Goal: Information Seeking & Learning: Learn about a topic

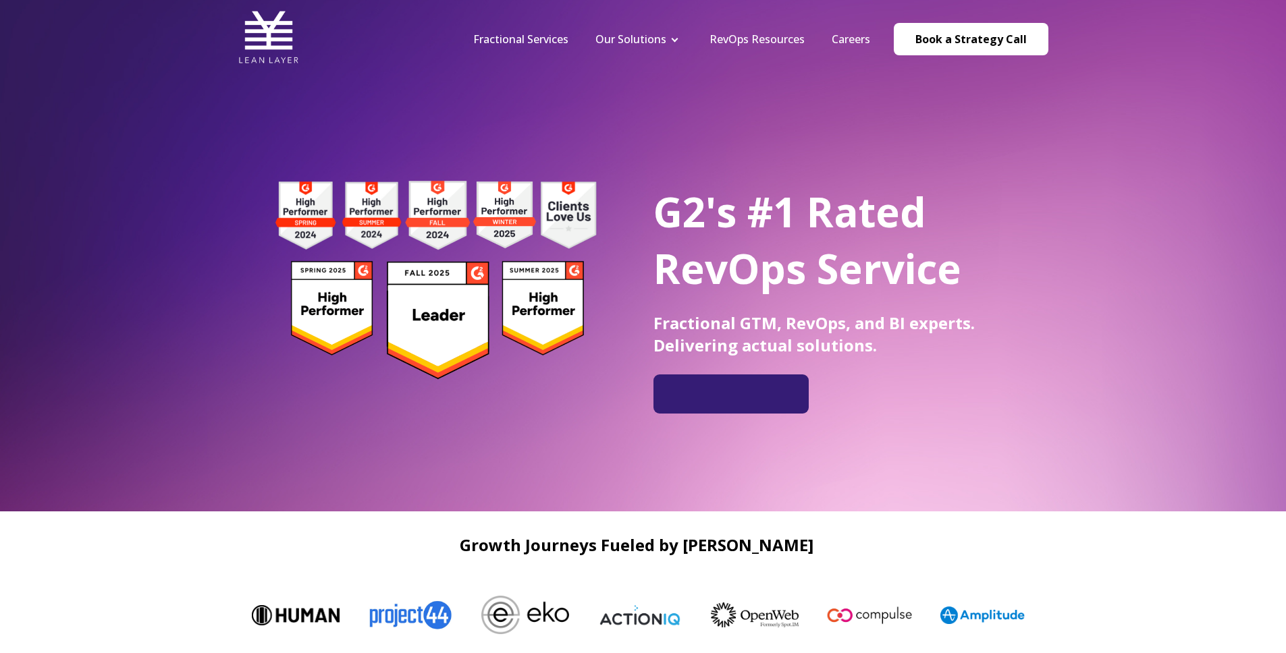
scroll to position [3, 0]
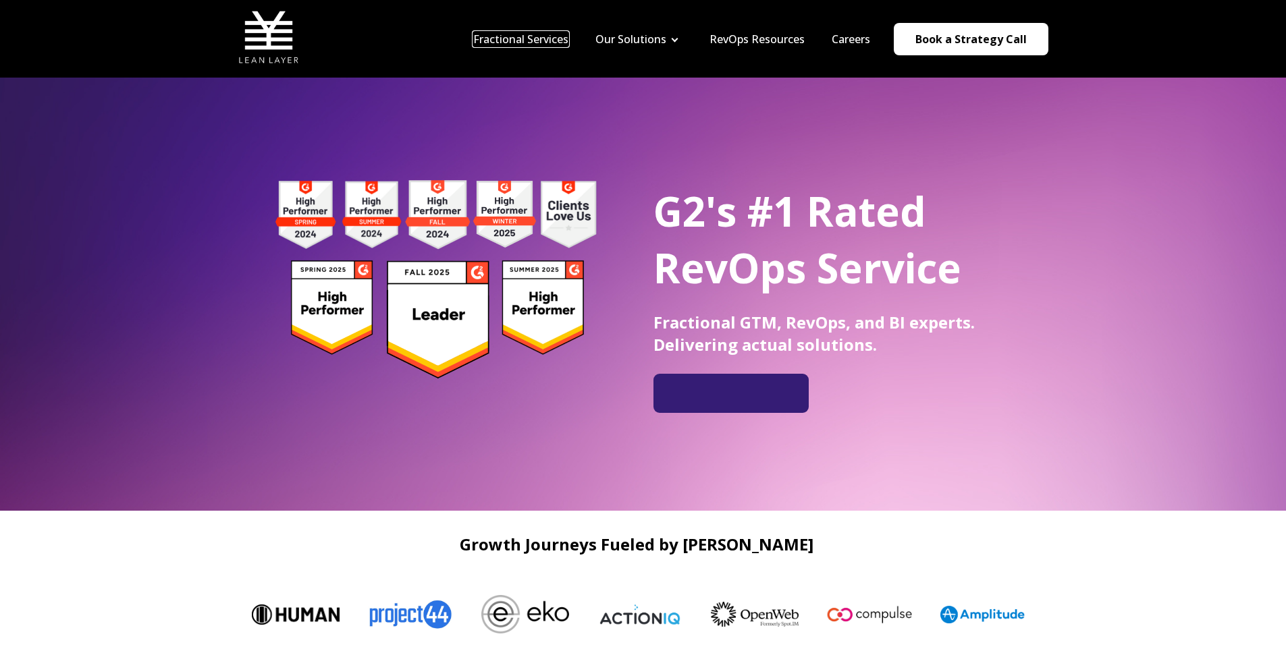
click at [547, 42] on link "Fractional Services" at bounding box center [520, 39] width 95 height 15
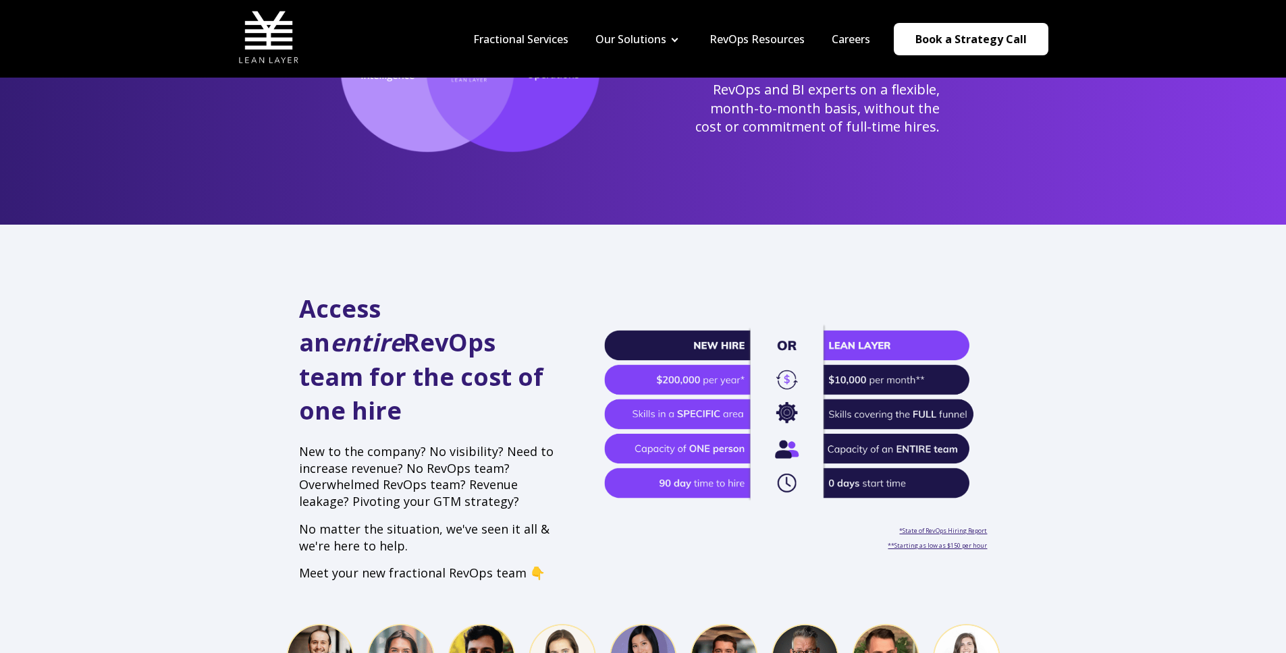
scroll to position [395, 0]
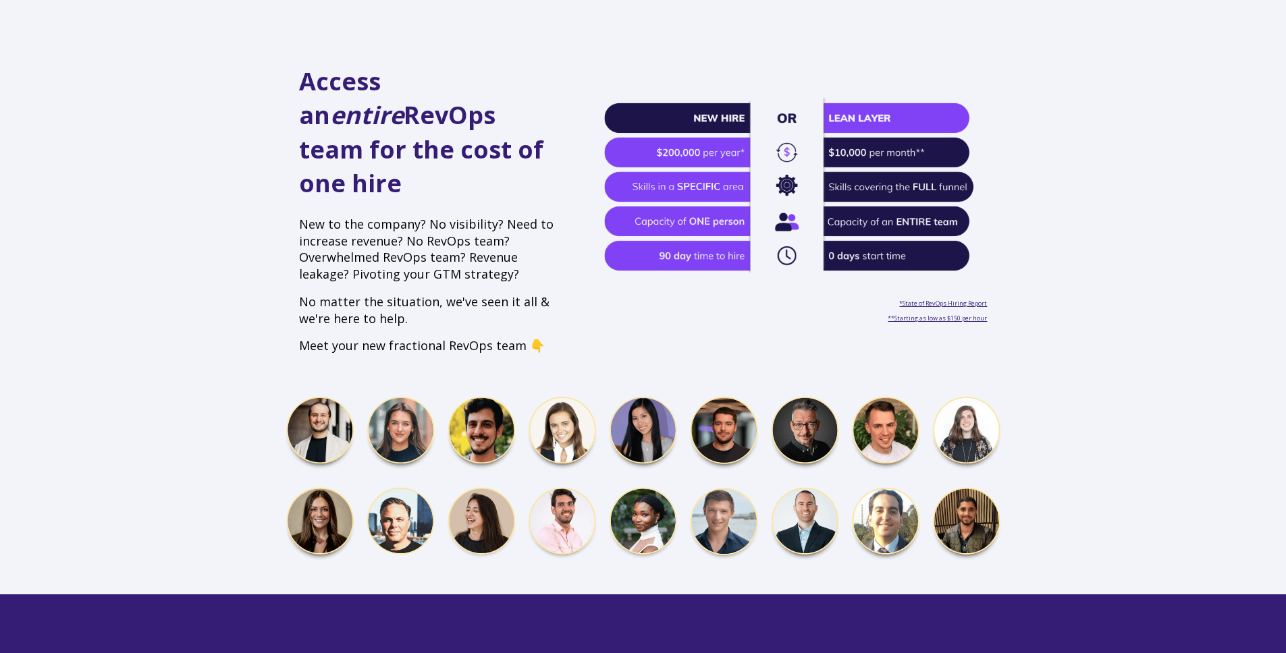
click at [447, 294] on p "No matter the situation, we've seen it all & we're here to help." at bounding box center [429, 311] width 260 height 34
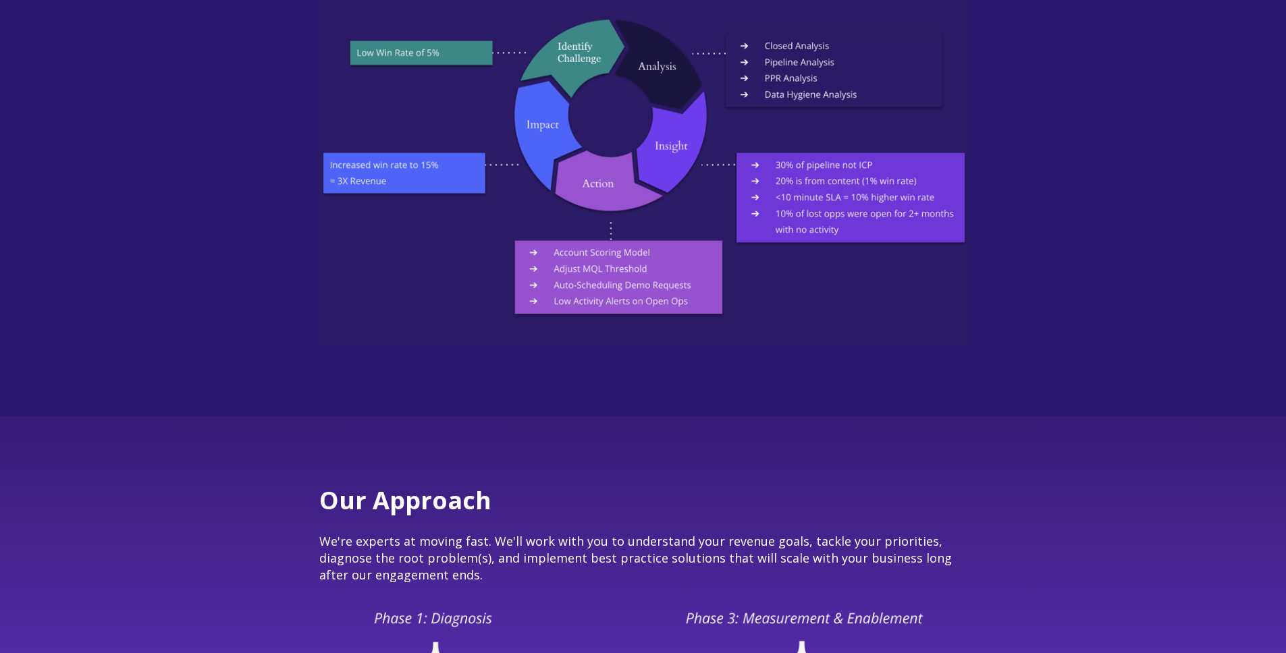
scroll to position [3037, 0]
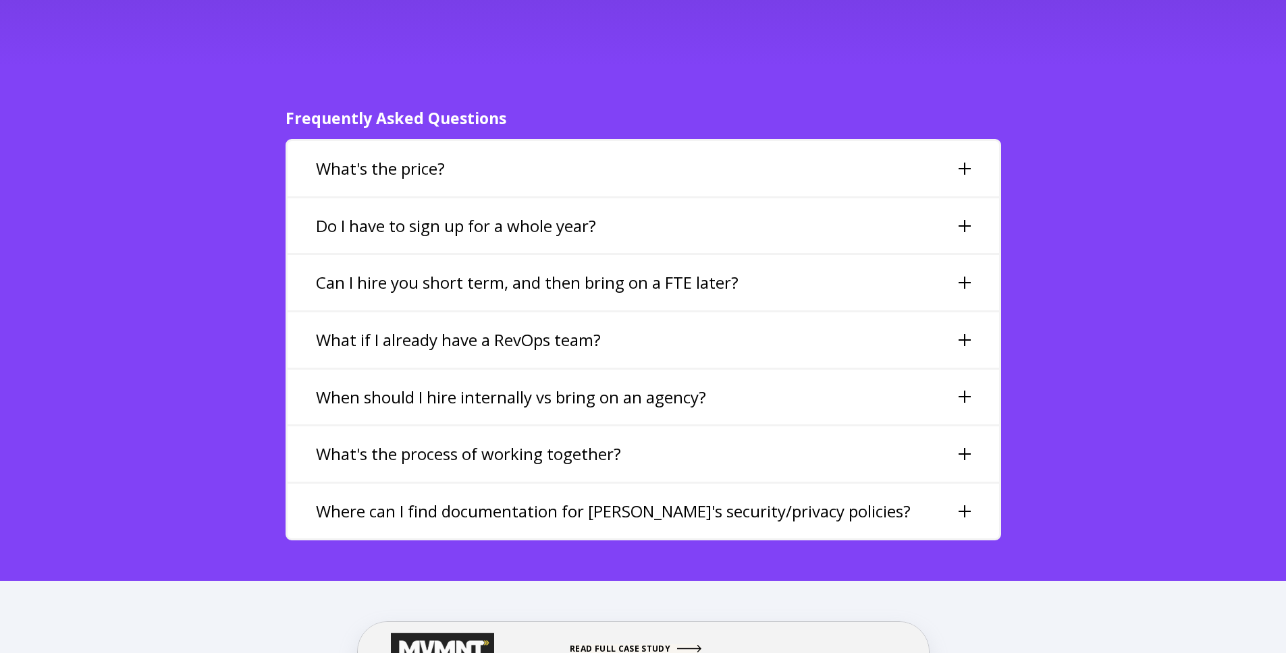
click at [896, 144] on div "What's the price?" at bounding box center [642, 168] width 711 height 55
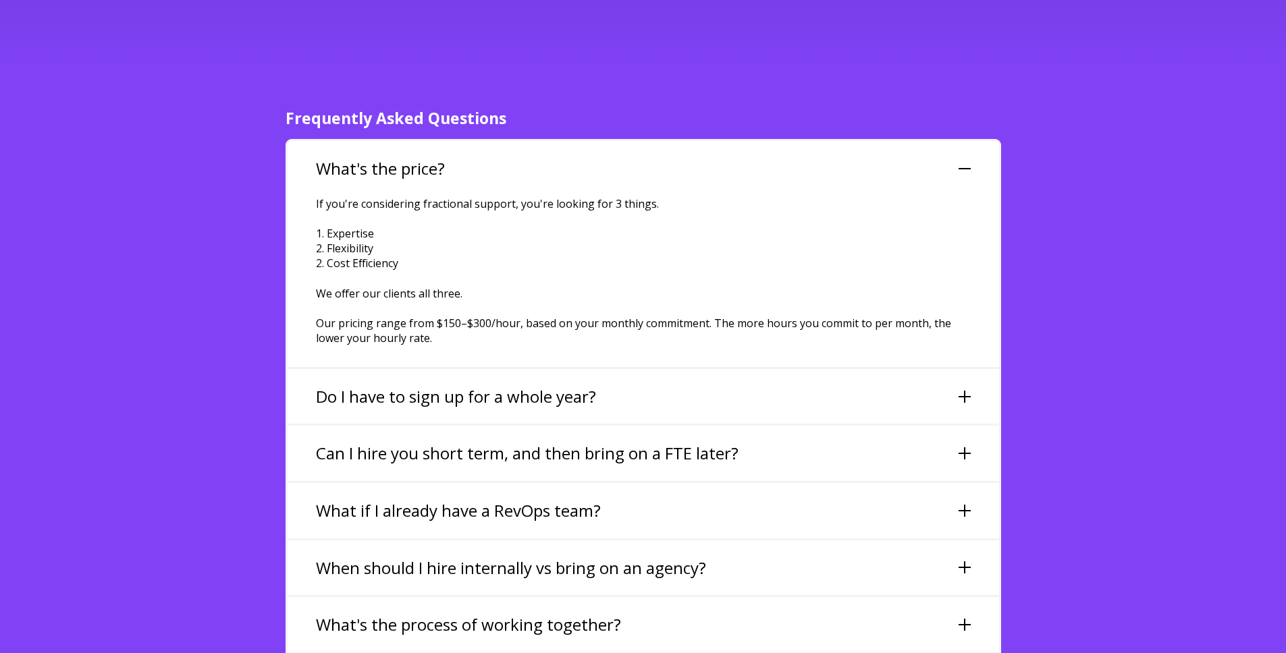
click at [896, 144] on div "What's the price?" at bounding box center [642, 168] width 711 height 55
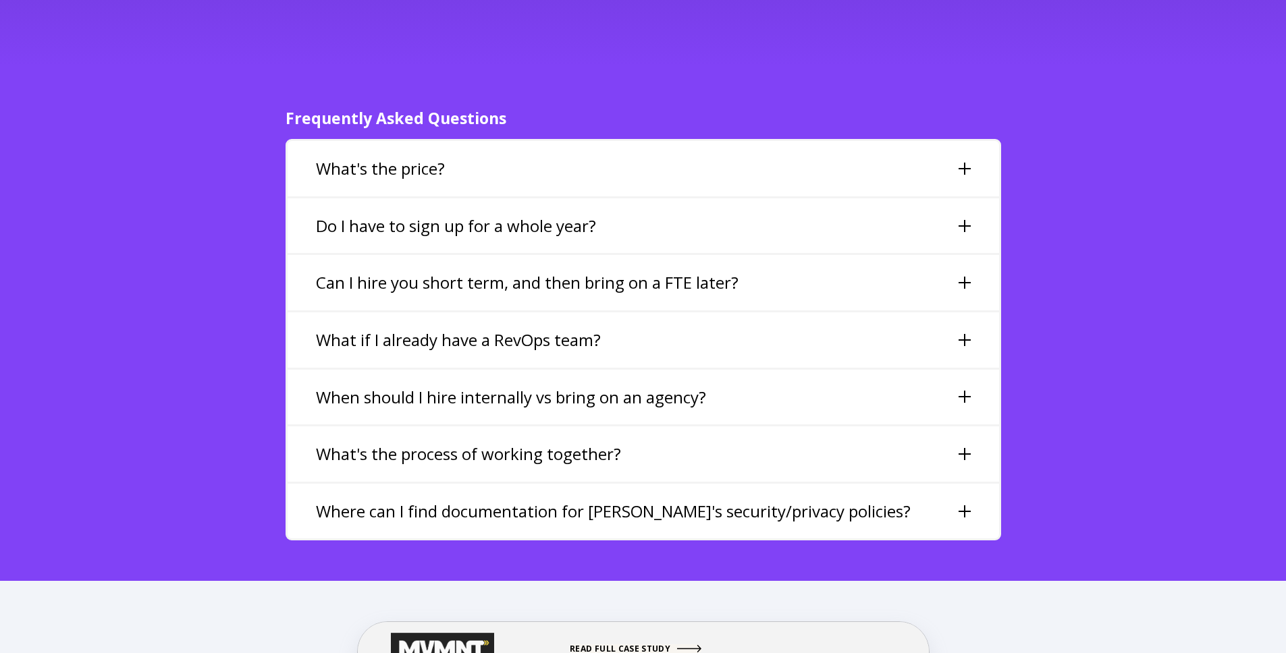
click at [927, 141] on div "What's the price?" at bounding box center [642, 168] width 711 height 55
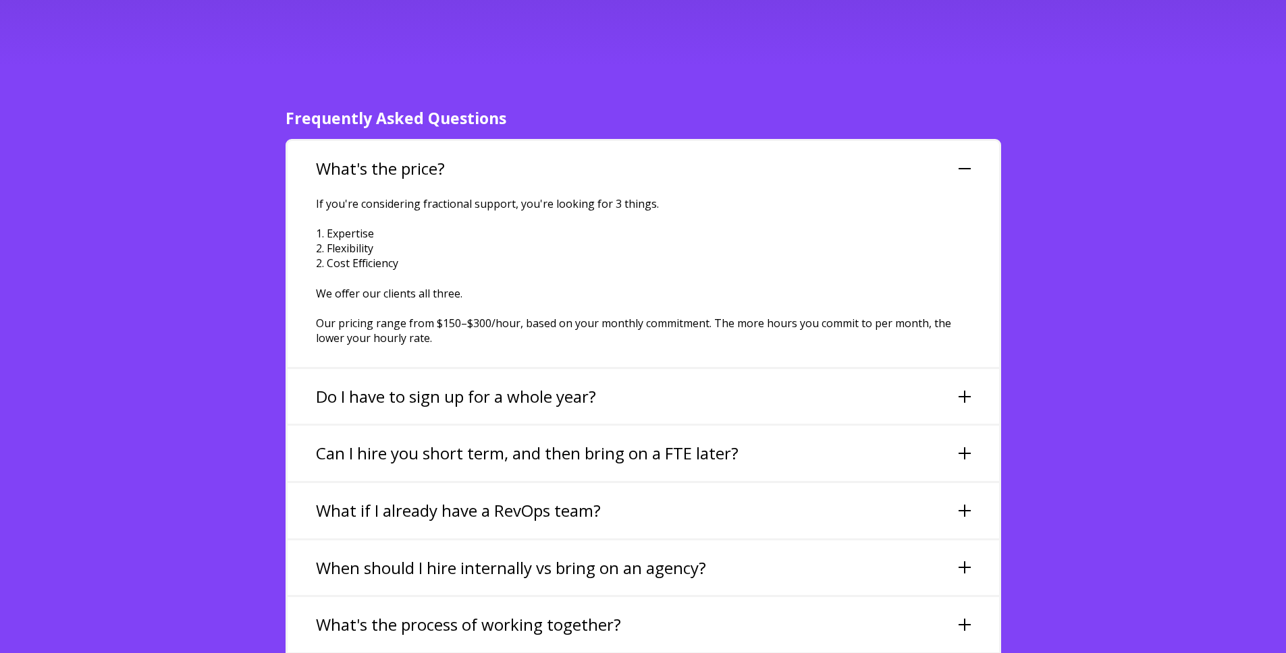
click at [878, 144] on div "What's the price?" at bounding box center [642, 168] width 711 height 55
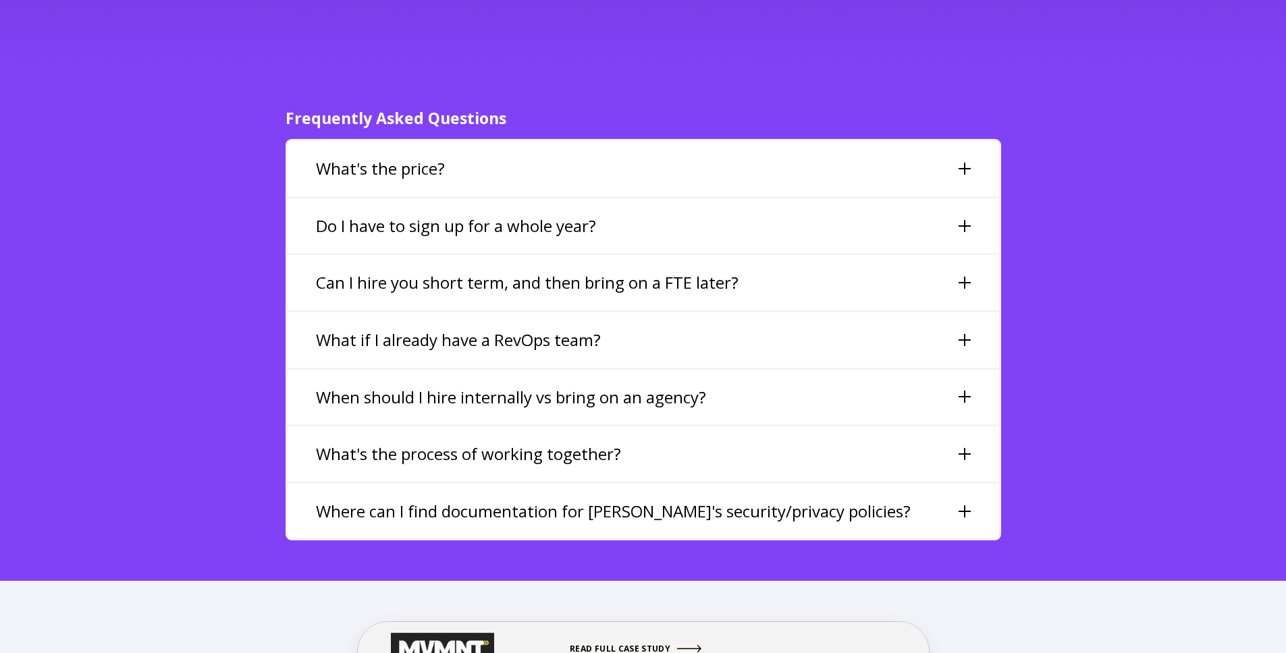
click at [837, 144] on div "What's the price?" at bounding box center [642, 168] width 711 height 55
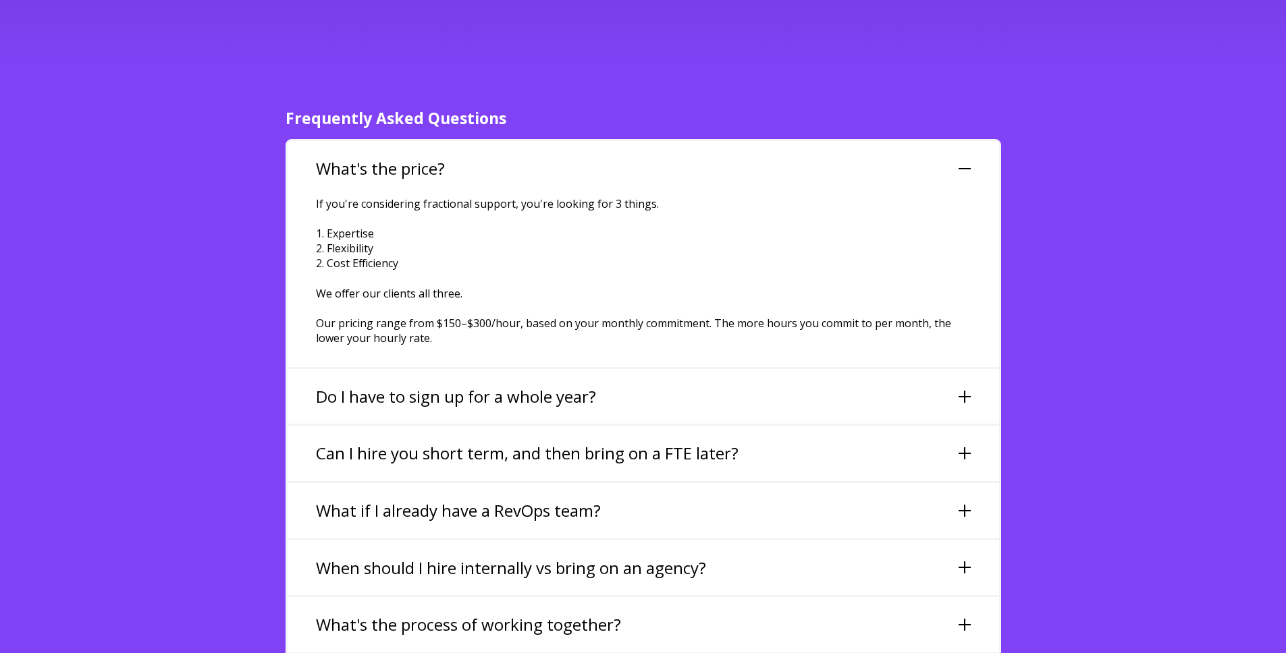
click at [769, 141] on div "What's the price?" at bounding box center [642, 168] width 711 height 55
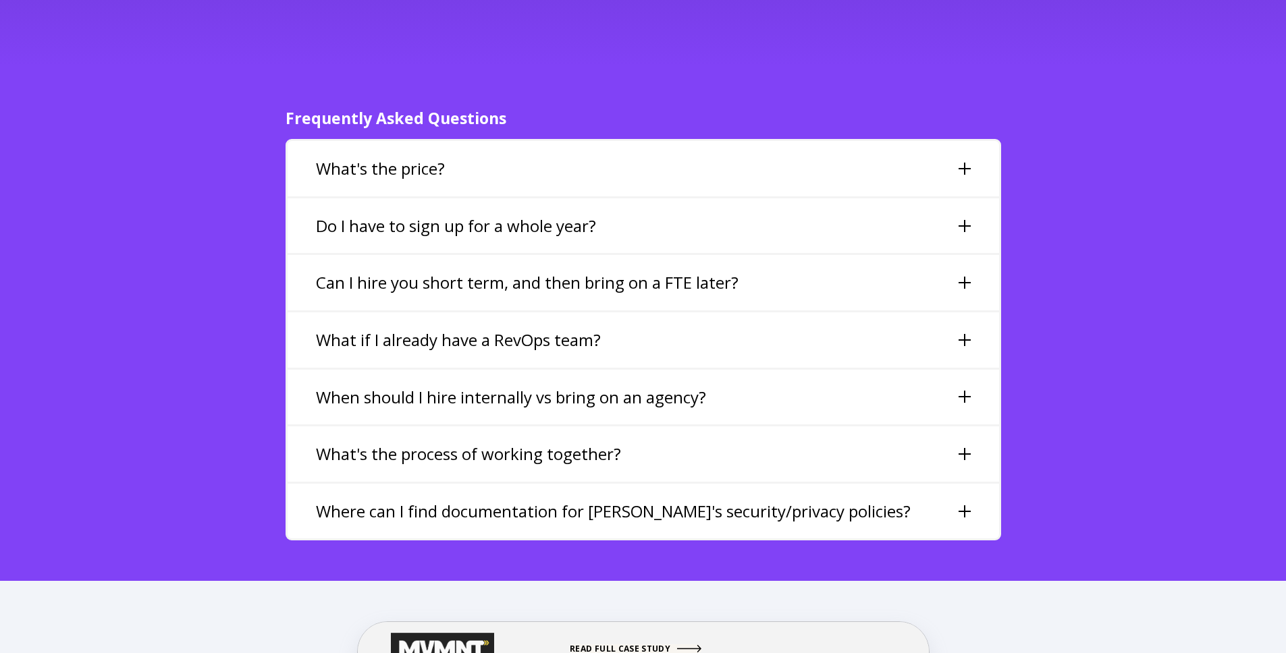
click at [729, 202] on div "Do I have to sign up for a whole year?" at bounding box center [642, 225] width 711 height 55
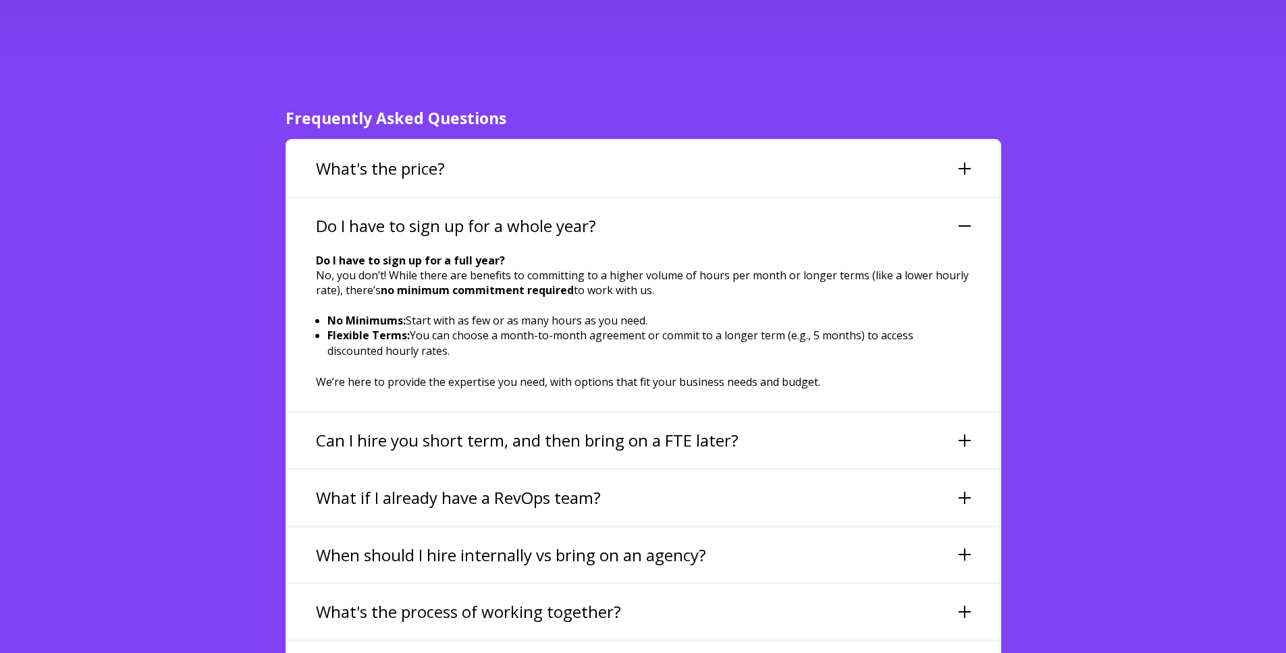
click at [729, 202] on div "Do I have to sign up for a whole year?" at bounding box center [642, 225] width 711 height 55
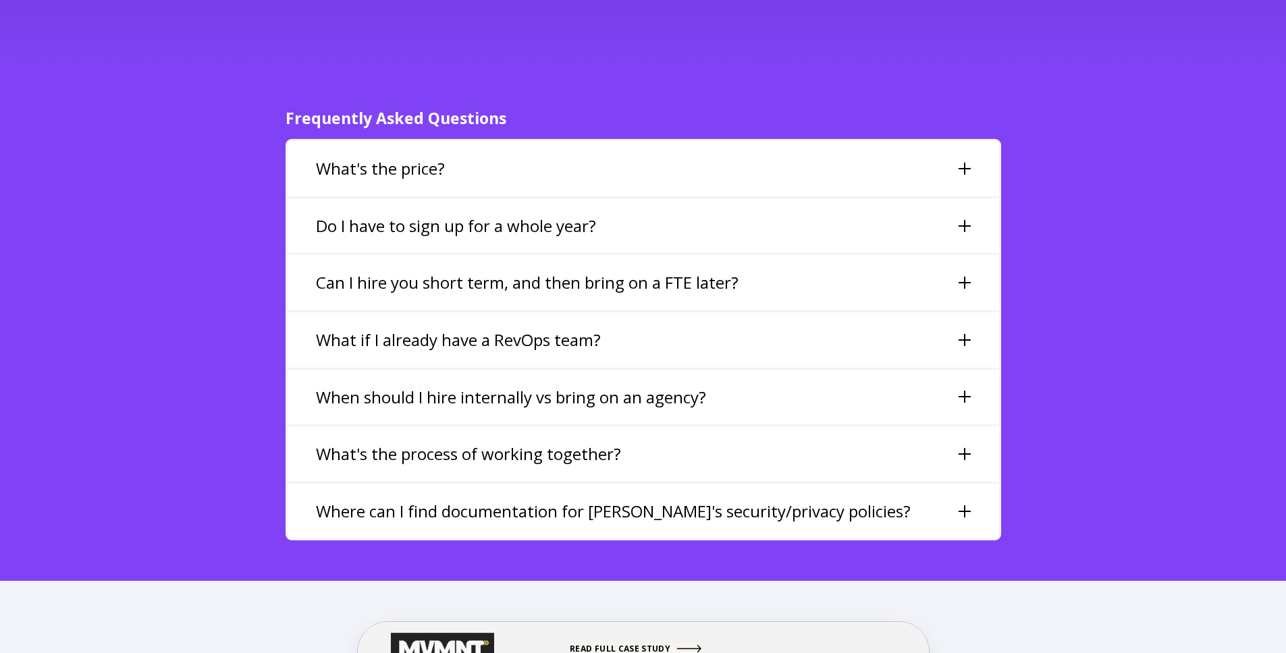
click at [723, 265] on div "Can I hire you short term, and then bring on a FTE later?" at bounding box center [642, 282] width 711 height 55
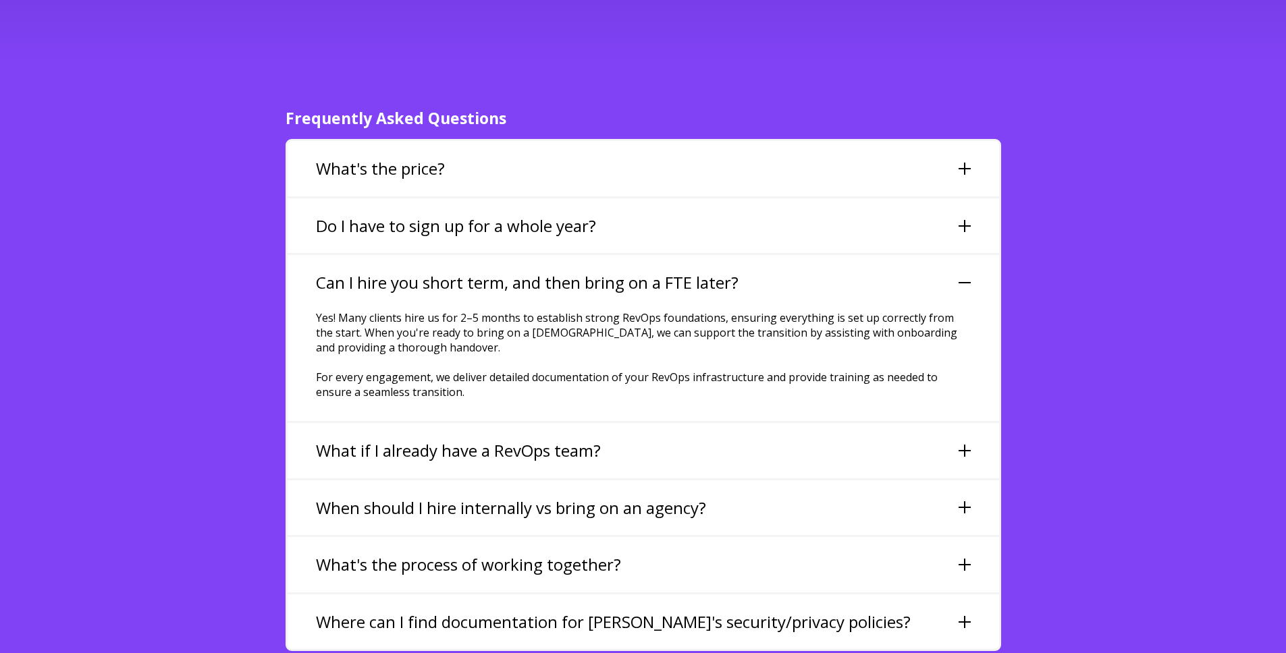
click at [746, 255] on div "Can I hire you short term, and then bring on a FTE later?" at bounding box center [642, 282] width 711 height 55
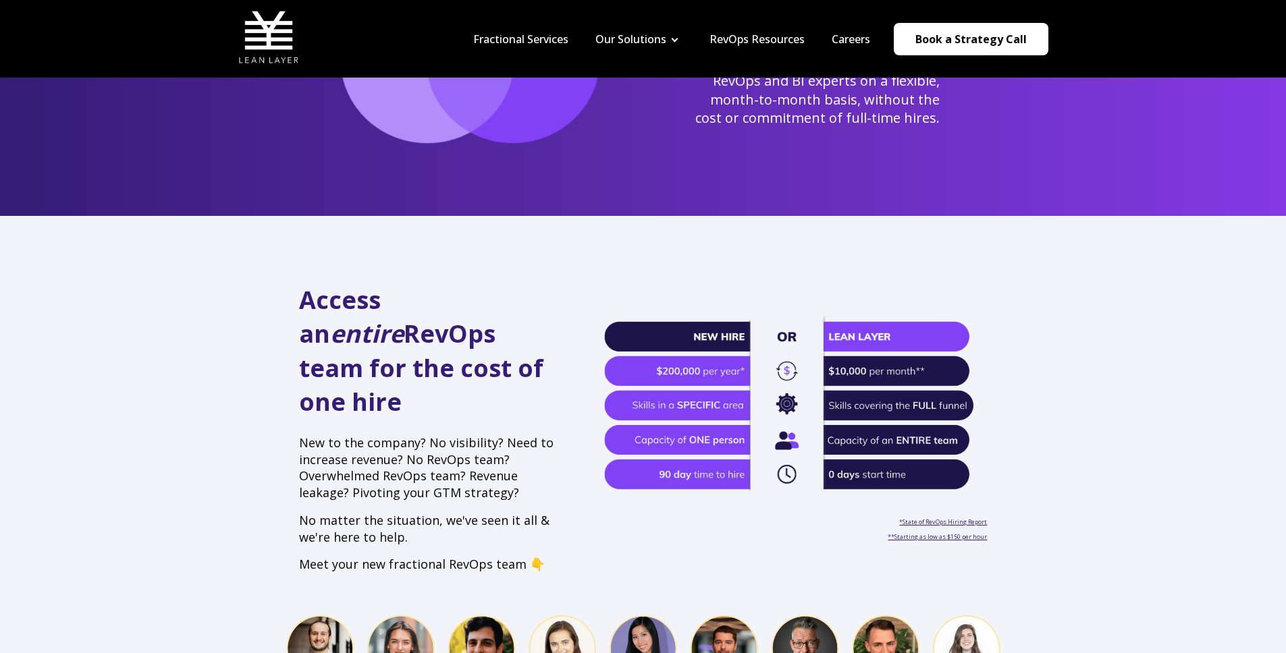
scroll to position [0, 0]
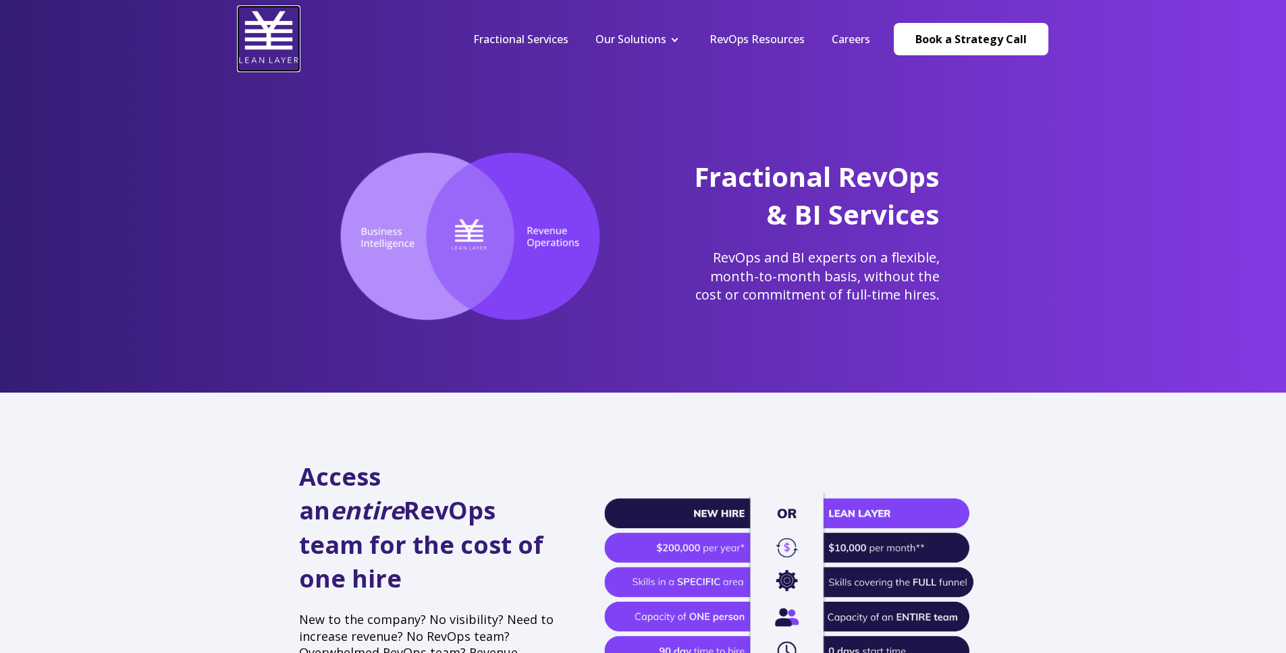
click at [290, 28] on img at bounding box center [268, 37] width 61 height 61
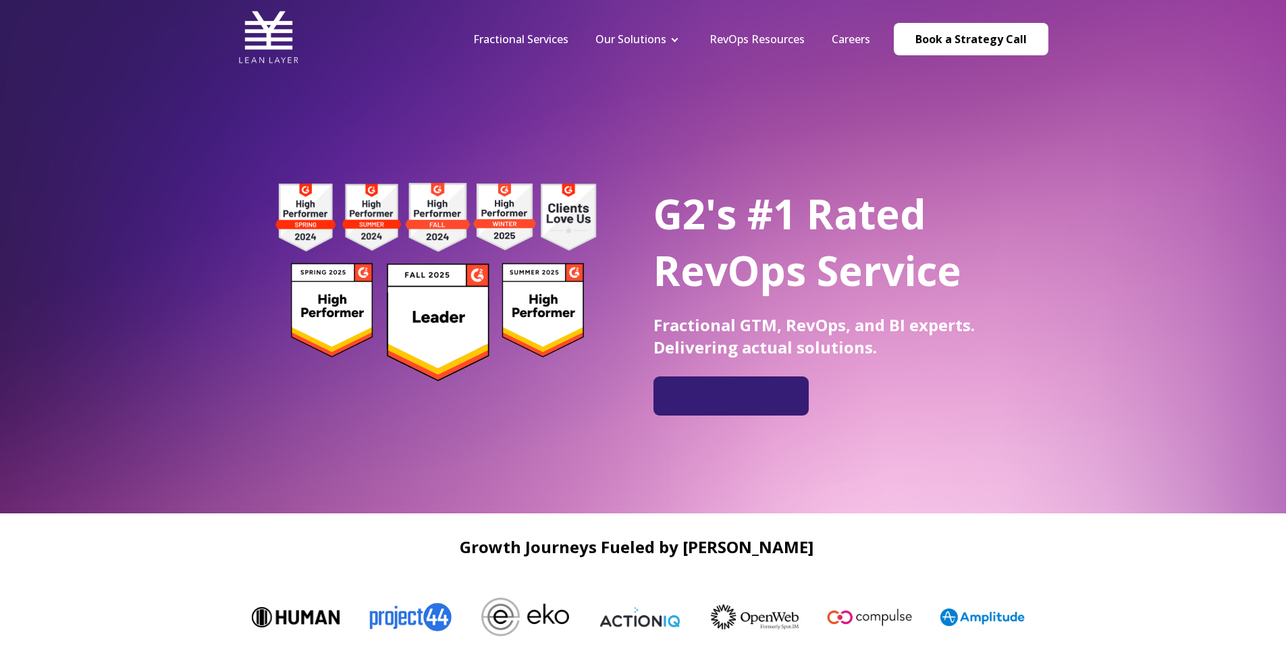
click at [1121, 258] on div "G2's #1 Rated RevOps Service Fractional GTM, RevOps, and BI experts. Delivering…" at bounding box center [643, 257] width 1286 height 514
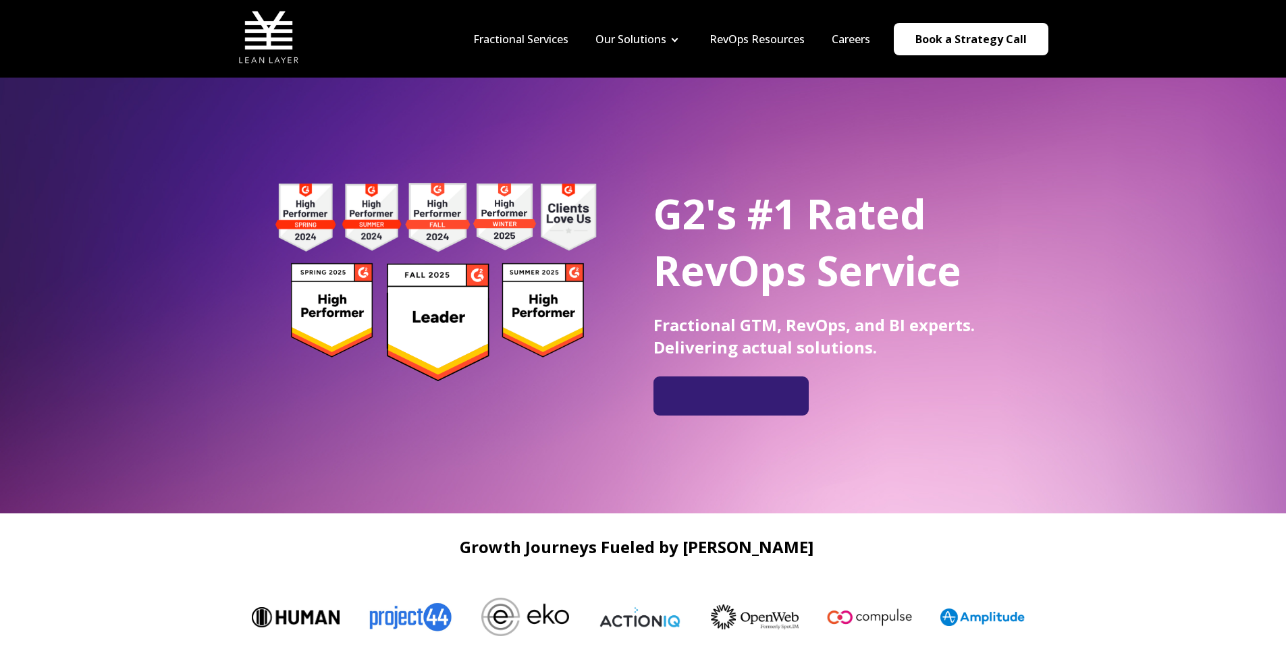
click at [1019, 244] on h1 "G2's #1 Rated RevOps Service" at bounding box center [850, 242] width 395 height 113
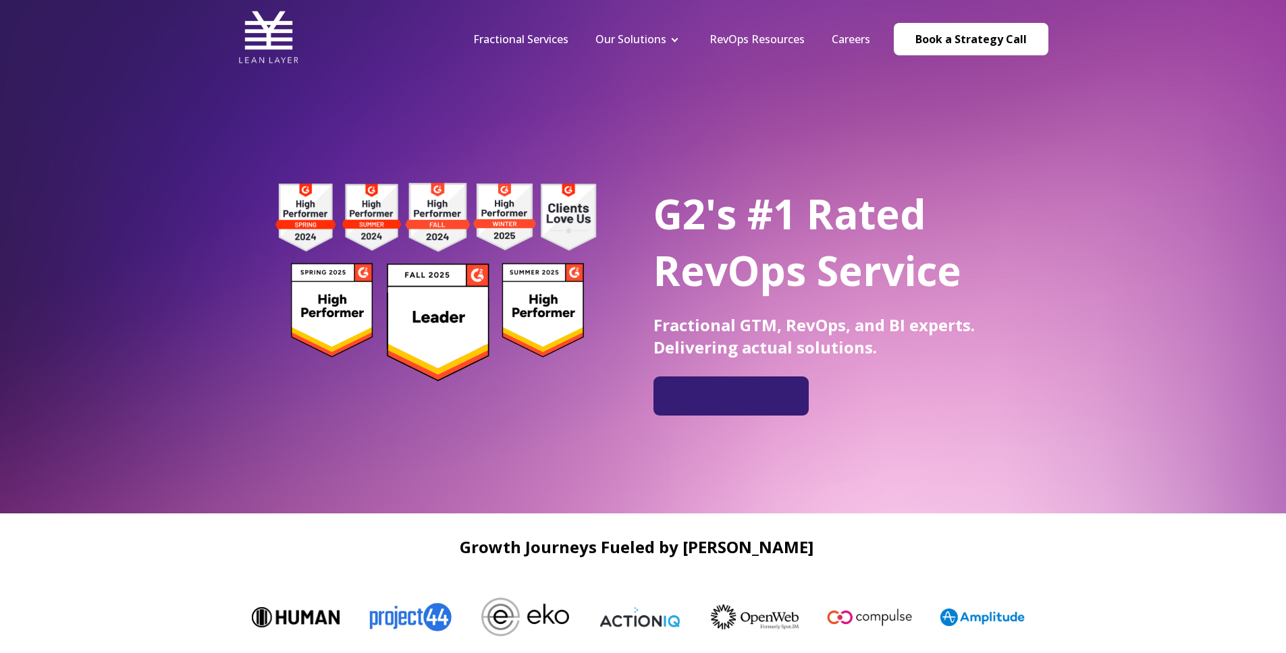
click at [1068, 260] on div "G2's #1 Rated RevOps Service Fractional GTM, RevOps, and BI experts. Delivering…" at bounding box center [643, 257] width 1286 height 514
click at [950, 137] on div "G2's #1 Rated RevOps Service Fractional GTM, RevOps, and BI experts. Delivering…" at bounding box center [643, 257] width 1286 height 514
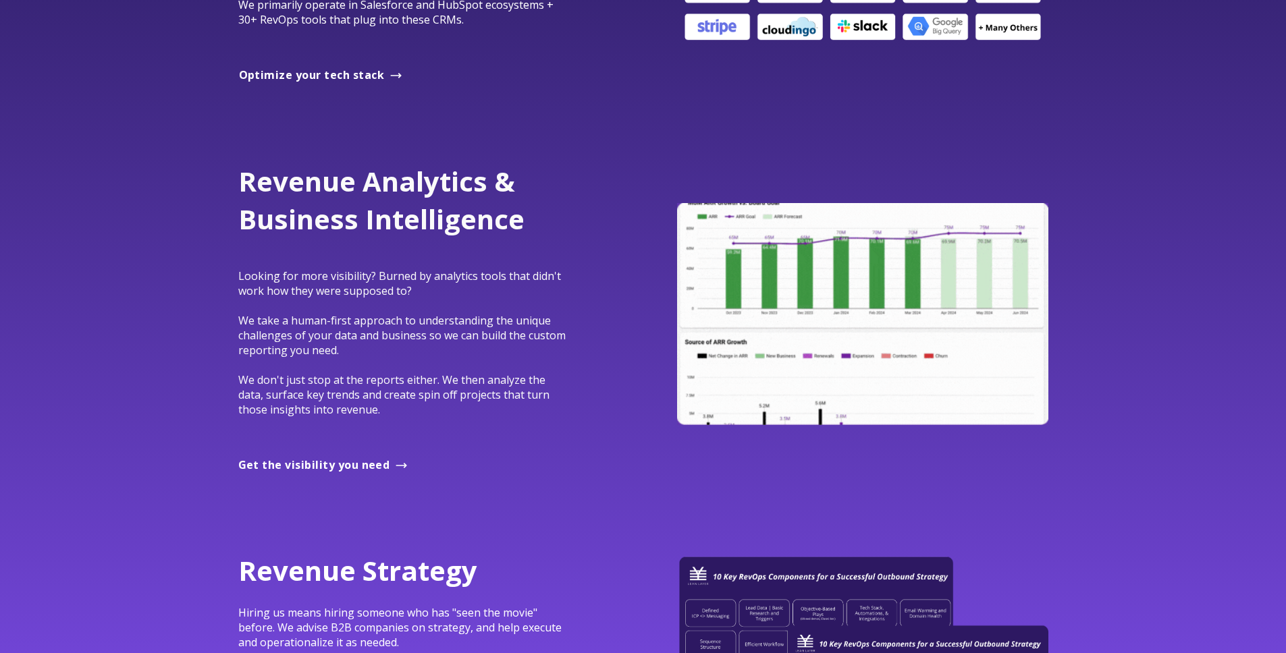
scroll to position [1101, 0]
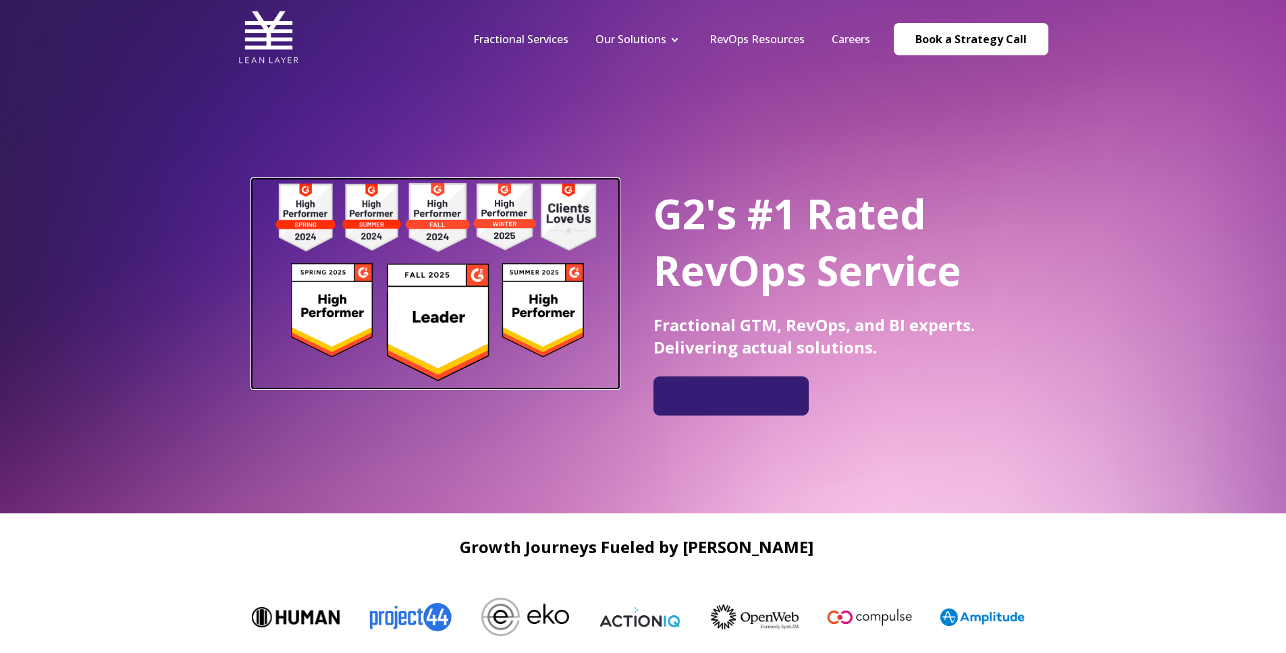
click at [461, 192] on img at bounding box center [436, 282] width 368 height 207
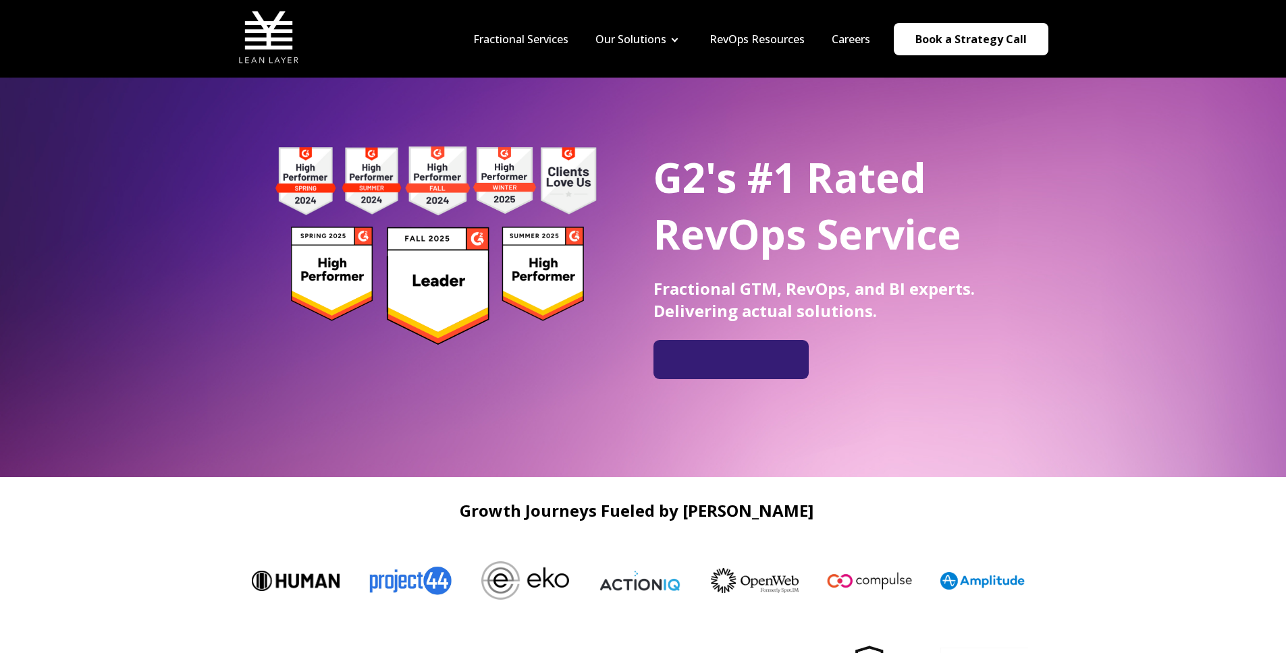
scroll to position [227, 0]
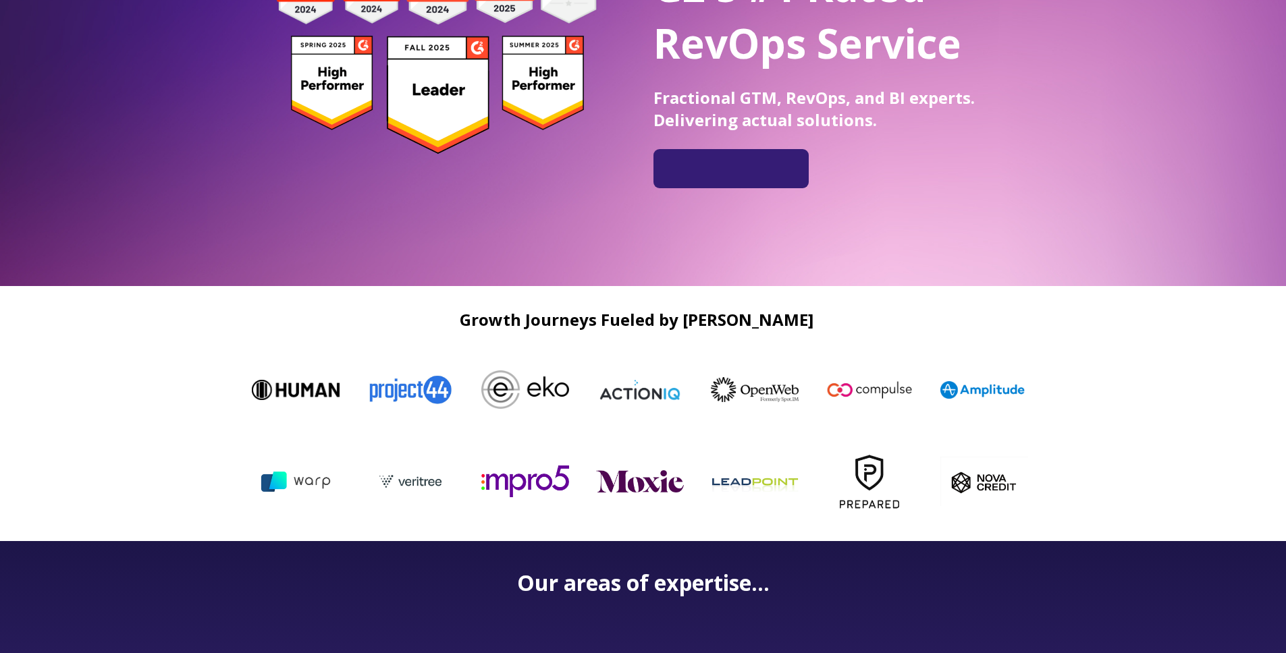
click at [1085, 429] on div "Growth Journeys Fueled by [PERSON_NAME]" at bounding box center [643, 413] width 1286 height 254
click at [752, 321] on h2 "Growth Journeys Fueled by [PERSON_NAME]" at bounding box center [636, 319] width 796 height 18
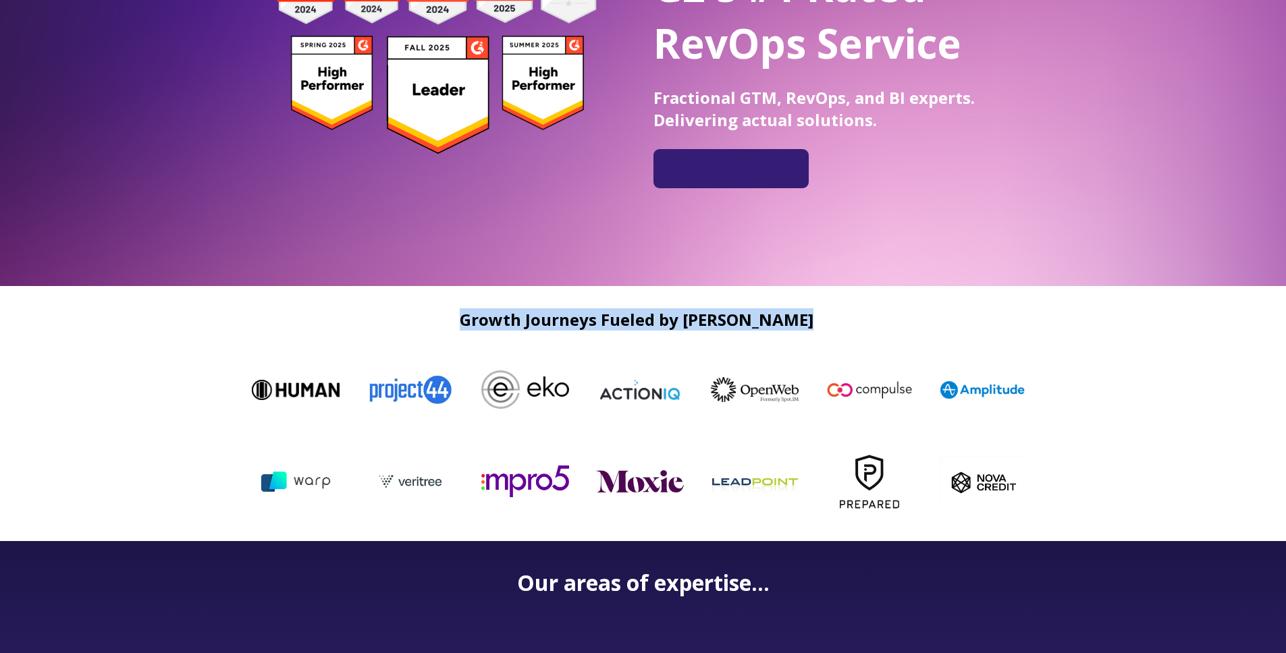
click at [850, 328] on h2 "Growth Journeys Fueled by [PERSON_NAME]" at bounding box center [636, 319] width 796 height 18
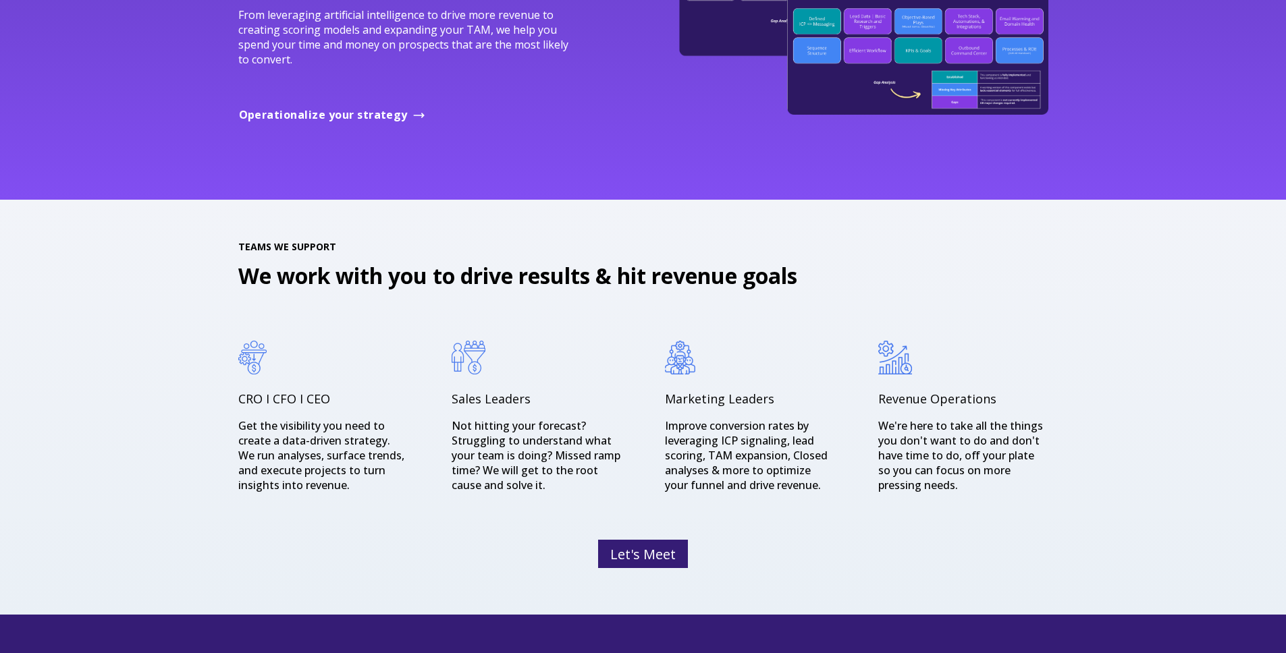
scroll to position [1931, 0]
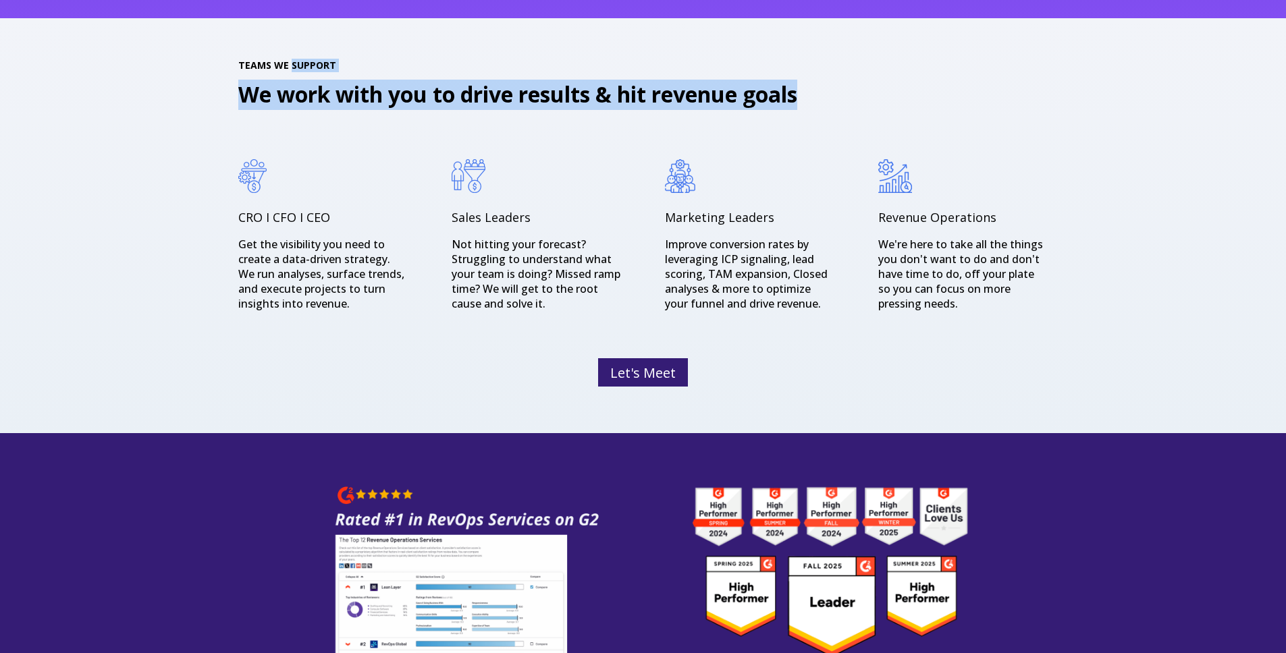
drag, startPoint x: 804, startPoint y: 55, endPoint x: 833, endPoint y: 110, distance: 62.2
click at [831, 107] on div "TEAMS WE SUPPORT We work with you to drive results & hit revenue goals CRO I CF…" at bounding box center [643, 225] width 1286 height 415
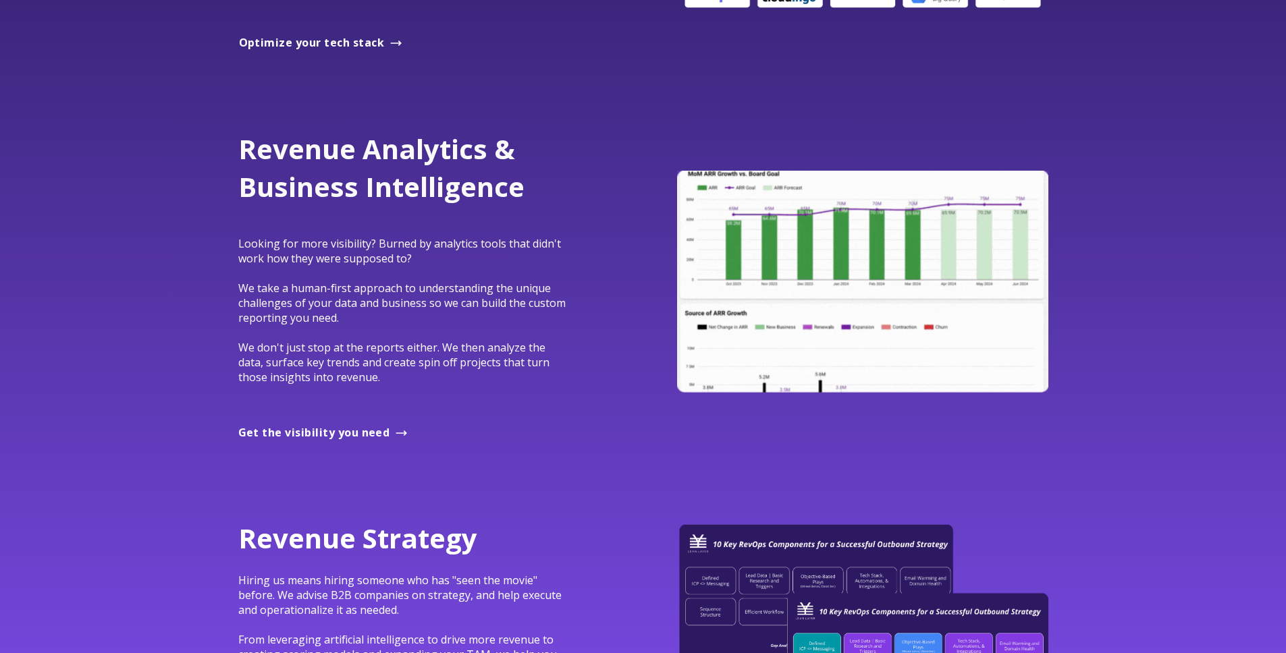
scroll to position [0, 0]
